Goal: Task Accomplishment & Management: Manage account settings

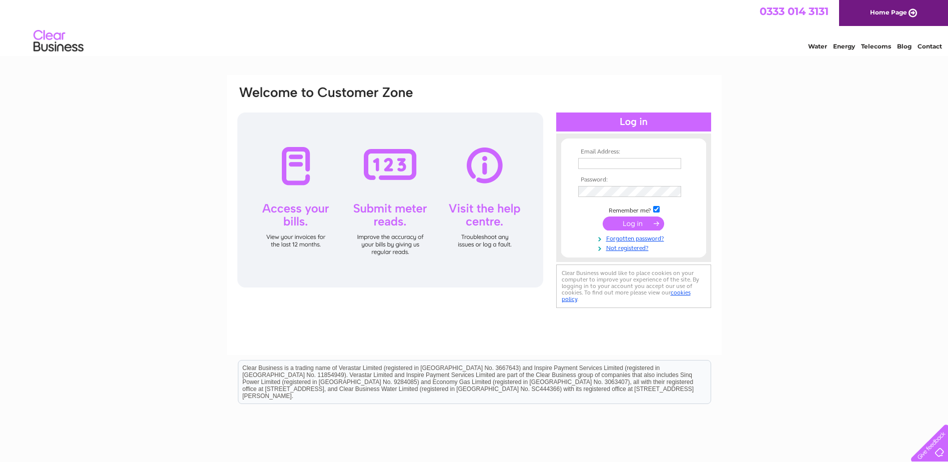
type input "accounts@jktyres.co.uk"
click at [654, 220] on input "submit" at bounding box center [633, 223] width 61 height 14
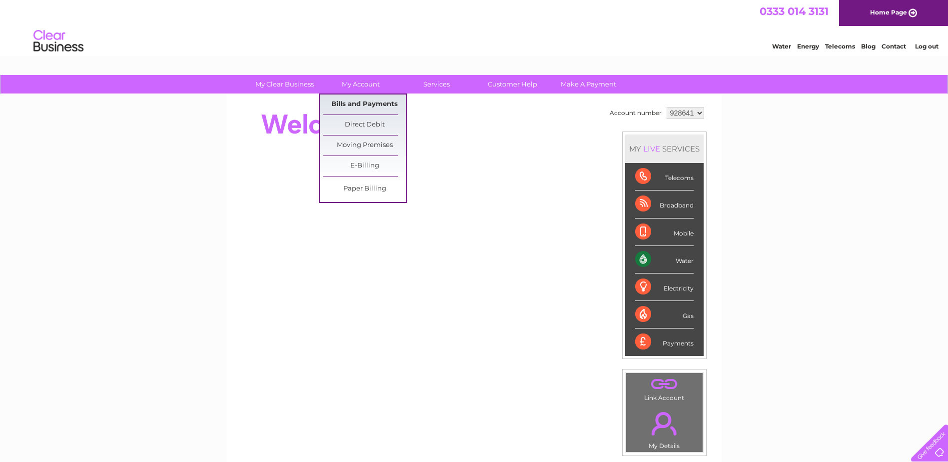
click at [363, 100] on link "Bills and Payments" at bounding box center [364, 104] width 82 height 20
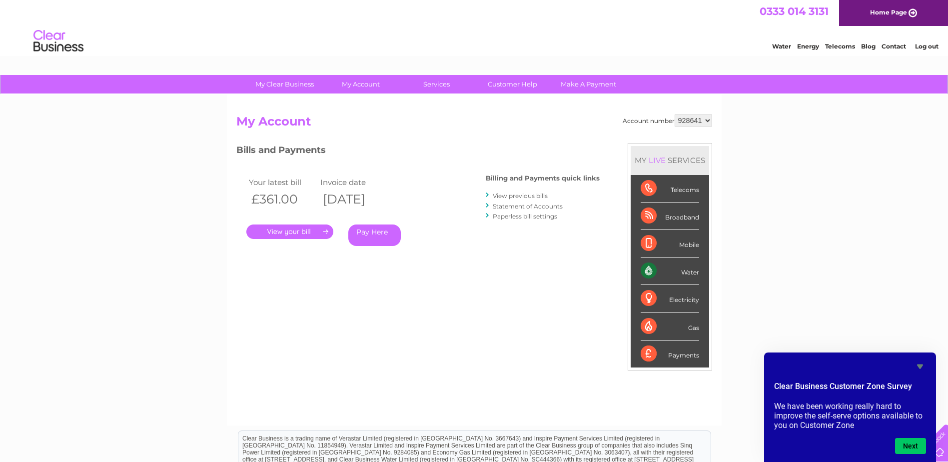
click at [705, 118] on select "928641 939055 964779" at bounding box center [692, 120] width 37 height 12
select select "939055"
click at [674, 114] on select "928641 939055 964779" at bounding box center [692, 120] width 37 height 12
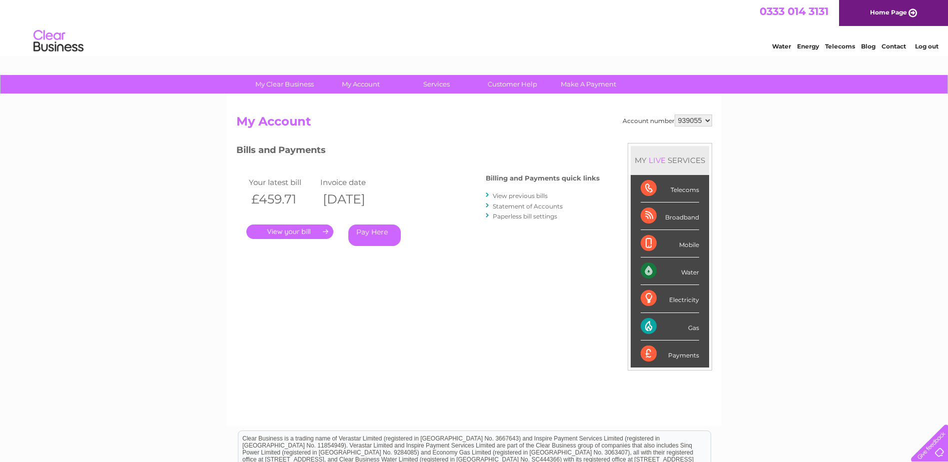
click at [704, 120] on select "928641 939055 964779" at bounding box center [692, 120] width 37 height 12
select select "964779"
click at [674, 114] on select "928641 939055 964779" at bounding box center [692, 120] width 37 height 12
